Goal: Information Seeking & Learning: Learn about a topic

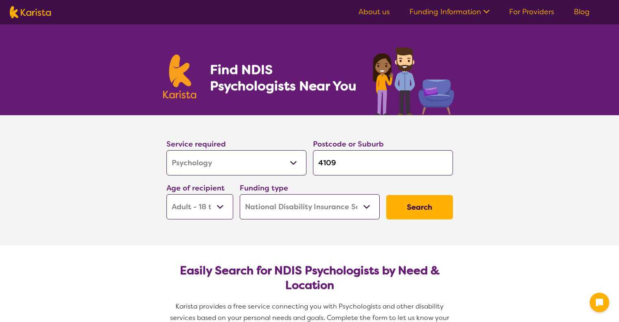
select select "Psychology"
select select "AD"
select select "NDIS"
select select "Psychology"
select select "AD"
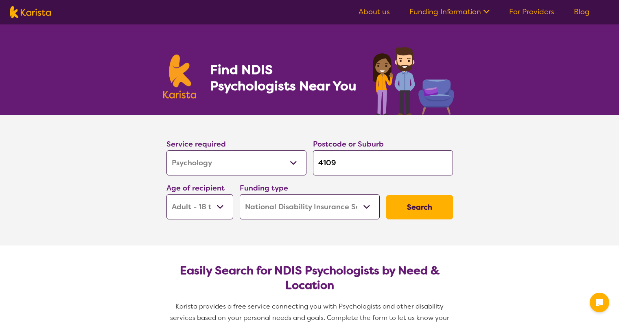
select select "NDIS"
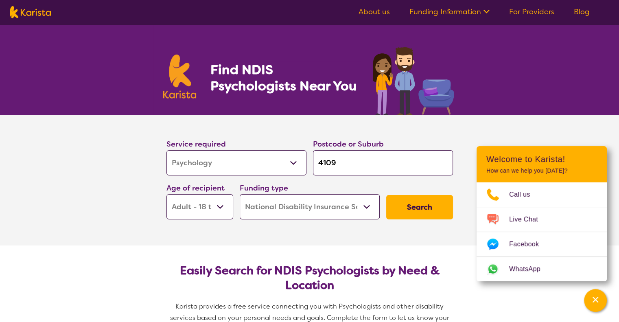
click at [420, 205] on button "Search" at bounding box center [419, 207] width 67 height 24
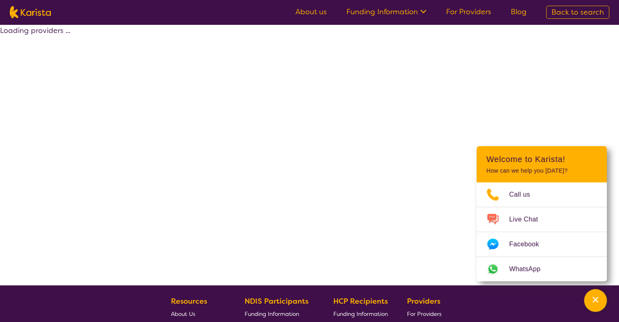
select select "by_score"
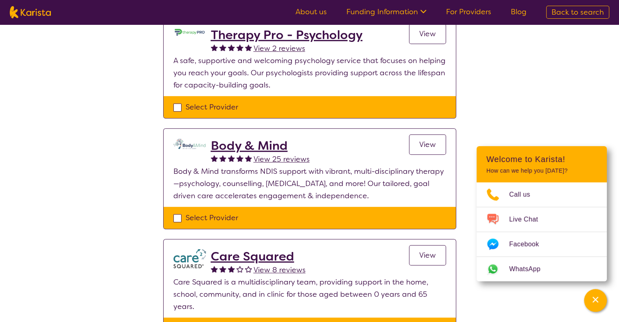
scroll to position [448, 0]
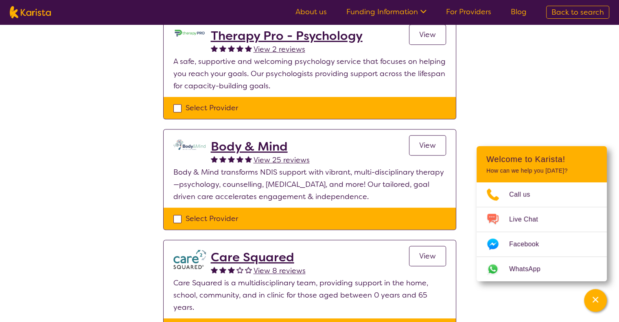
click at [253, 145] on h2 "Body & Mind" at bounding box center [260, 146] width 99 height 15
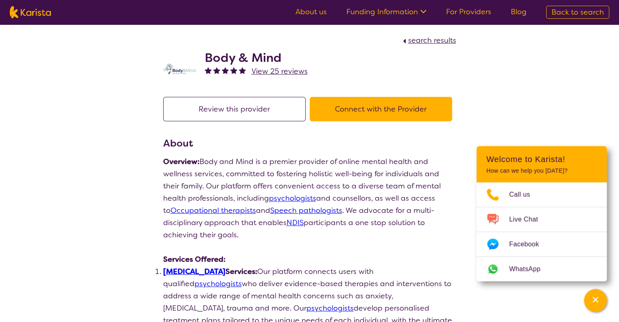
select select "by_score"
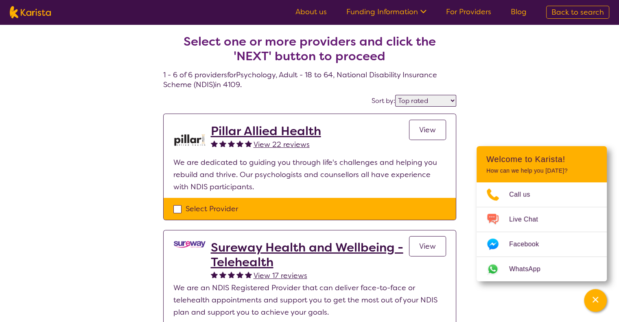
scroll to position [448, 0]
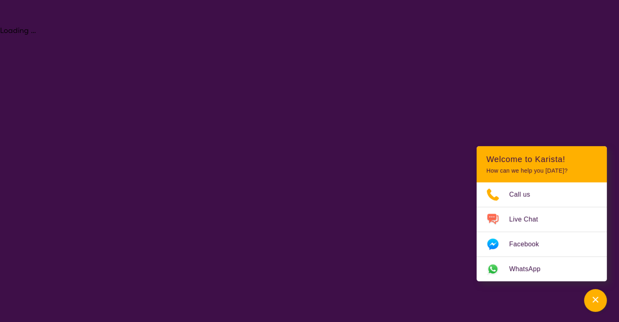
select select "Psychology"
select select "AD"
select select "NDIS"
select select "Psychology"
select select "AD"
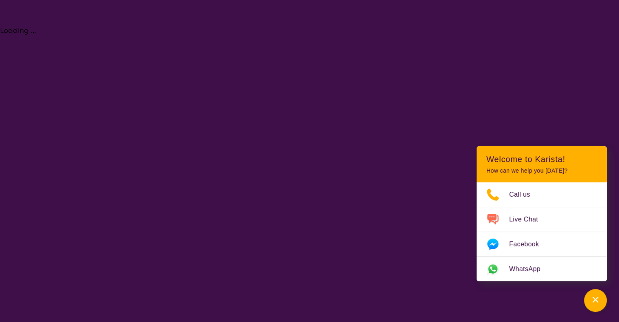
select select "NDIS"
